Goal: Task Accomplishment & Management: Manage account settings

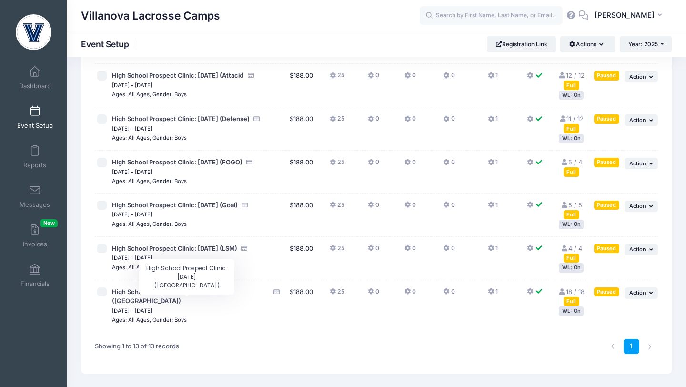
scroll to position [370, 0]
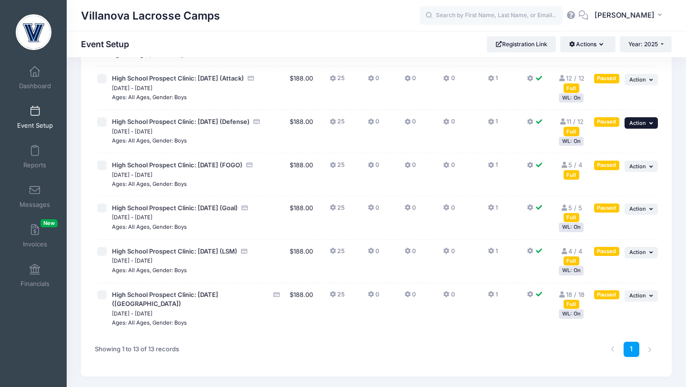
click at [636, 126] on span "Action" at bounding box center [638, 123] width 17 height 7
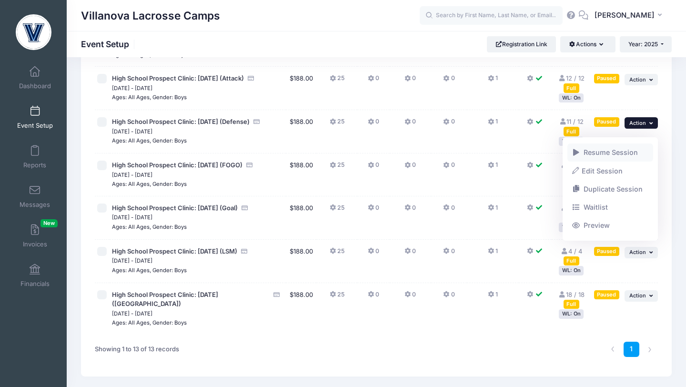
click at [574, 149] on span at bounding box center [576, 152] width 9 height 7
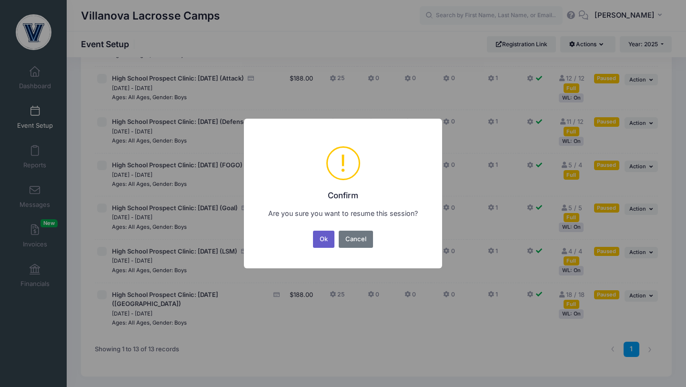
click at [325, 238] on button "Ok" at bounding box center [324, 239] width 22 height 17
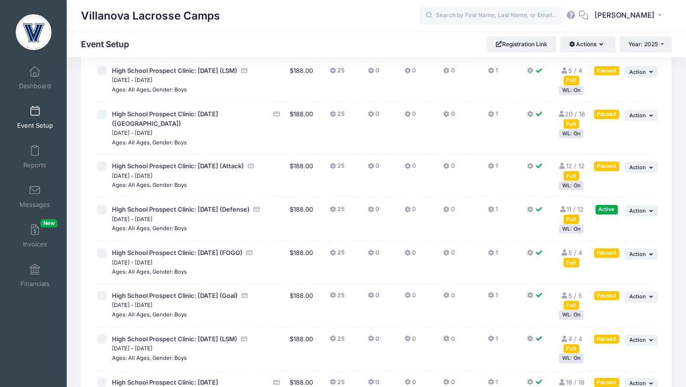
scroll to position [284, 0]
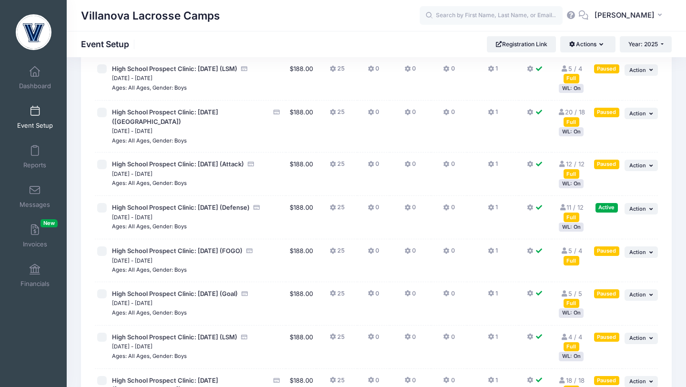
click at [575, 222] on div "Full" at bounding box center [572, 217] width 16 height 9
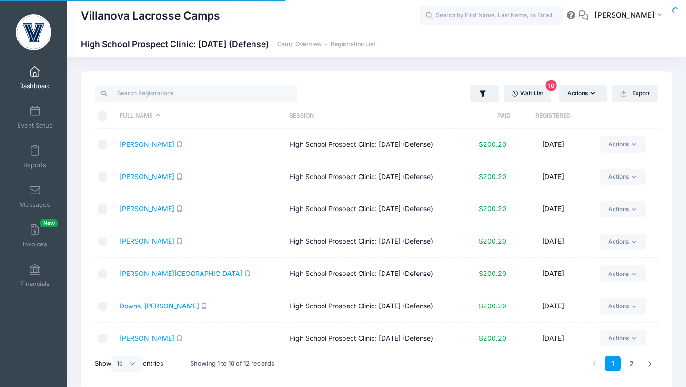
select select "10"
click at [107, 210] on input "checkbox" at bounding box center [103, 209] width 10 height 10
checkbox input "true"
click at [611, 210] on link "Actions" at bounding box center [623, 209] width 45 height 16
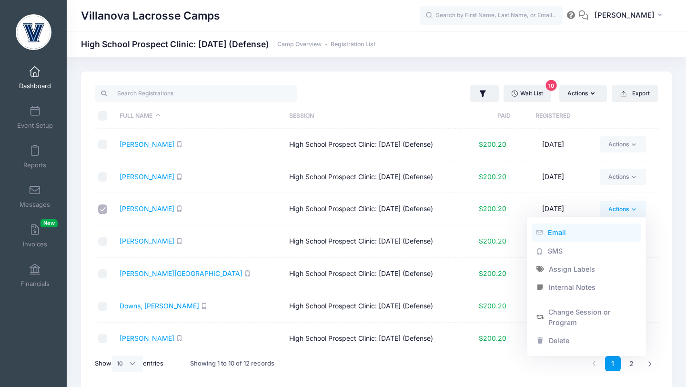
click at [577, 233] on link "Email" at bounding box center [587, 233] width 110 height 18
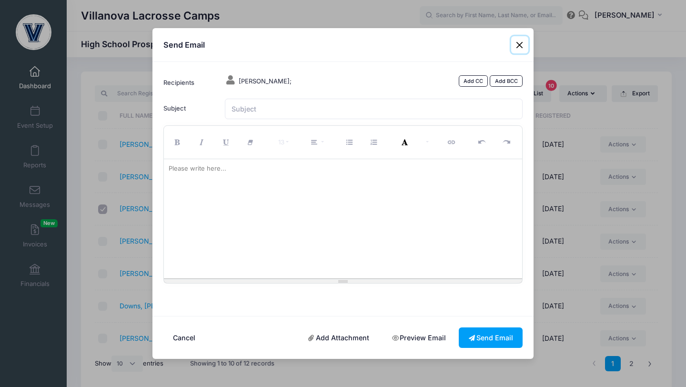
click at [522, 47] on button "Close" at bounding box center [519, 44] width 17 height 17
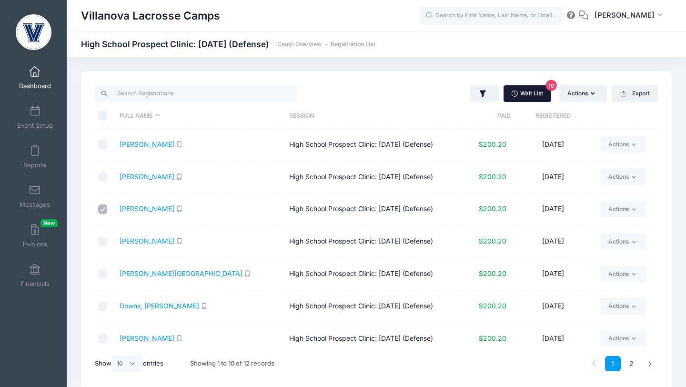
click at [526, 95] on link "Wait List 10" at bounding box center [528, 93] width 48 height 16
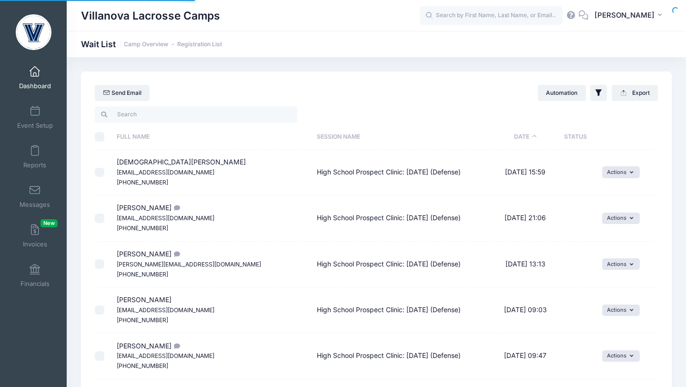
select select "50"
click at [100, 174] on input "checkbox" at bounding box center [100, 173] width 10 height 10
checkbox input "true"
click at [614, 173] on button "Actions" at bounding box center [621, 171] width 38 height 11
click at [611, 192] on link "Invite" at bounding box center [605, 193] width 41 height 18
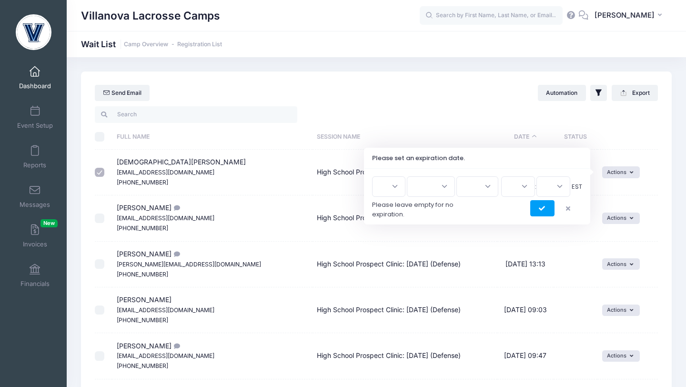
click at [393, 185] on select "1 2 3 4 5 6 7 8 9 10 11 12 13 14 15 16 17 18 19 20 21 22 23 24 25 26 27 28 29 3…" at bounding box center [388, 186] width 33 height 20
click at [376, 176] on select "1 2 3 4 5 6 7 8 9 10 11 12 13 14 15 16 17 18 19 20 21 22 23 24 25 26 27 28 29 3…" at bounding box center [388, 186] width 33 height 20
click at [447, 184] on select "Jan Feb Mar Apr May Jun Jul Aug Sep Oct Nov Dec" at bounding box center [431, 186] width 48 height 20
click at [400, 185] on select "1 2 3 4 5 6 7 8 9 10 11 12 13 14 15 16 17 18 19 20 21 22 23 24 25 26 27 28 29 3…" at bounding box center [388, 186] width 33 height 20
select select "20"
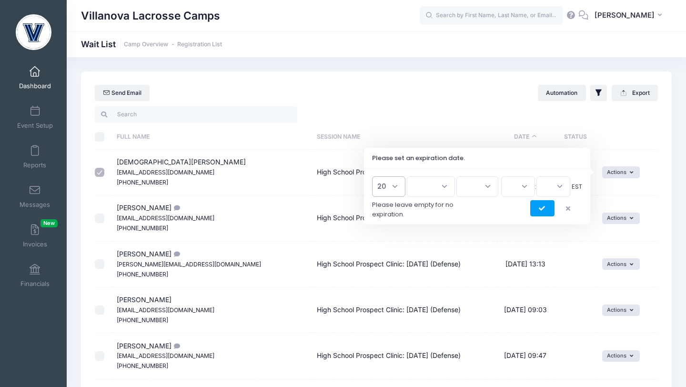
click at [376, 176] on select "1 2 3 4 5 6 7 8 9 10 11 12 13 14 15 16 17 18 19 20 21 22 23 24 25 26 27 28 29 3…" at bounding box center [388, 186] width 33 height 20
click at [442, 185] on select "Jan Feb Mar Apr May Jun Jul Aug Sep Oct Nov Dec" at bounding box center [431, 186] width 48 height 20
select select "8"
click at [412, 176] on select "Jan Feb Mar Apr May Jun Jul Aug Sep Oct Nov Dec" at bounding box center [431, 186] width 48 height 20
click at [476, 186] on select "2026 2025" at bounding box center [478, 186] width 42 height 20
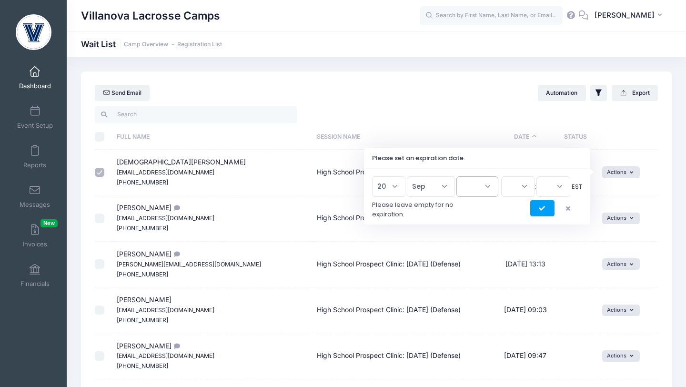
select select "2025"
click at [457, 176] on select "2026 2025" at bounding box center [478, 186] width 42 height 20
click at [522, 188] on select "00 01 02 03 04 05 06 07 08 09 10 11 12 13 14 15 16 17 18 19 20 21 22 23" at bounding box center [518, 186] width 34 height 20
select select "11"
click at [501, 176] on select "00 01 02 03 04 05 06 07 08 09 10 11 12 13 14 15 16 17 18 19 20 21 22 23" at bounding box center [518, 186] width 34 height 20
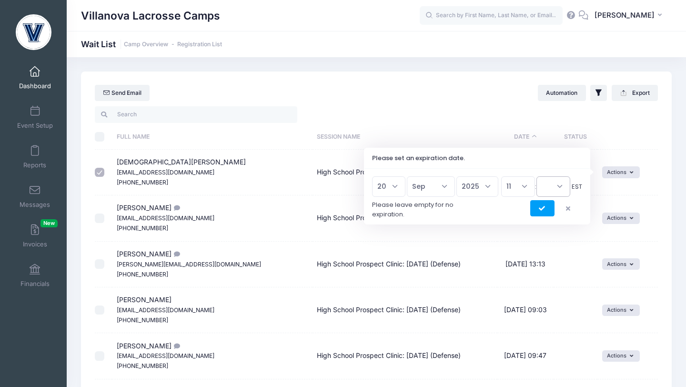
click at [560, 189] on select "00 15 30 45" at bounding box center [554, 186] width 34 height 20
select select "0"
click at [537, 176] on select "00 15 30 45" at bounding box center [554, 186] width 34 height 20
click at [542, 209] on icon "submit" at bounding box center [543, 209] width 8 height 0
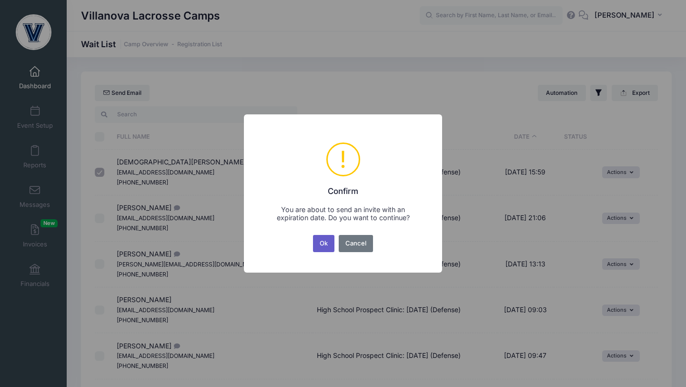
click at [329, 245] on button "Ok" at bounding box center [324, 243] width 22 height 17
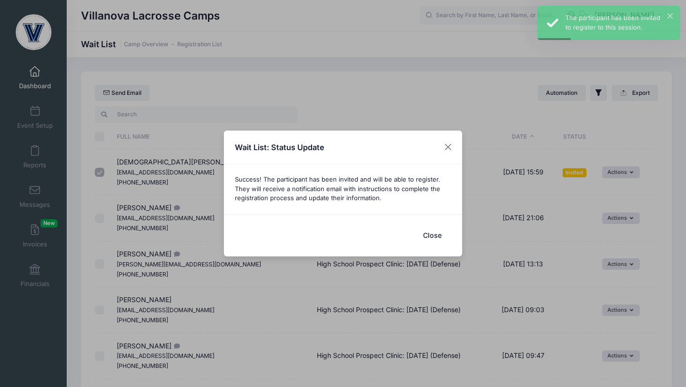
click at [430, 234] on button "Close" at bounding box center [432, 235] width 38 height 20
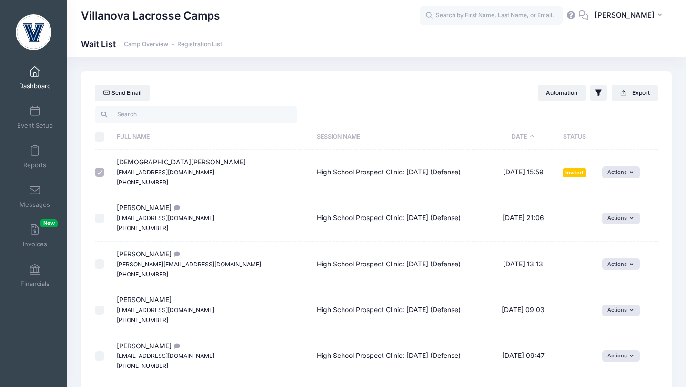
click at [35, 71] on span at bounding box center [35, 72] width 0 height 10
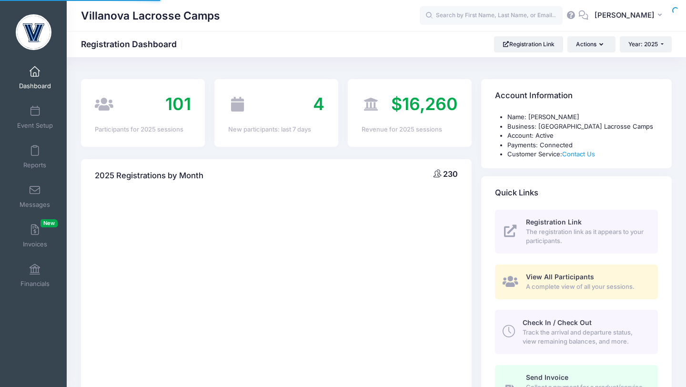
select select
